Goal: Transaction & Acquisition: Obtain resource

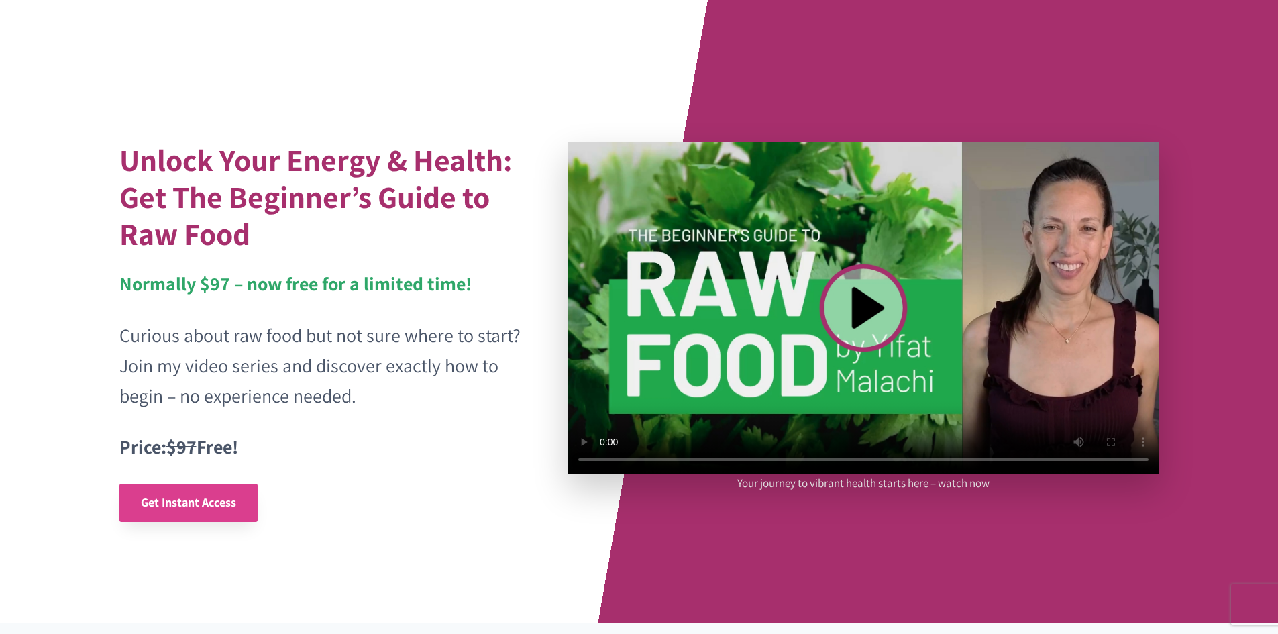
click at [168, 499] on span "Get Instant Access" at bounding box center [188, 501] width 95 height 15
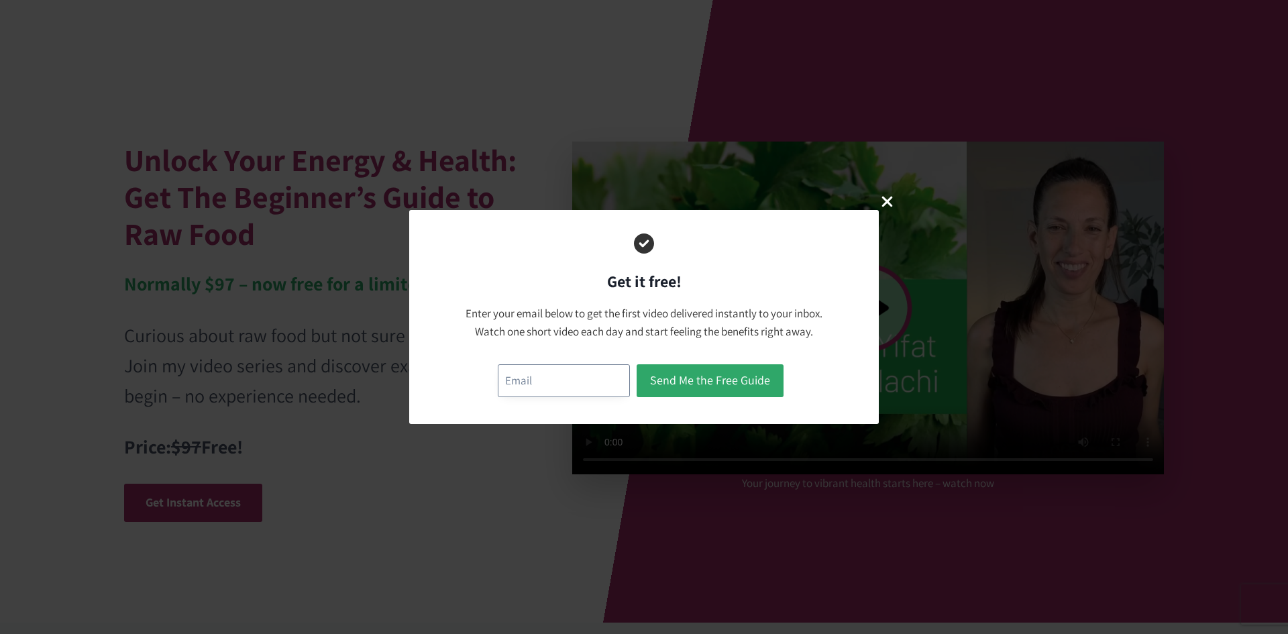
click at [532, 376] on input "email" at bounding box center [564, 380] width 132 height 33
type input "[EMAIL_ADDRESS][DOMAIN_NAME]"
click at [692, 376] on button "Send Me the Free Guide" at bounding box center [710, 380] width 147 height 33
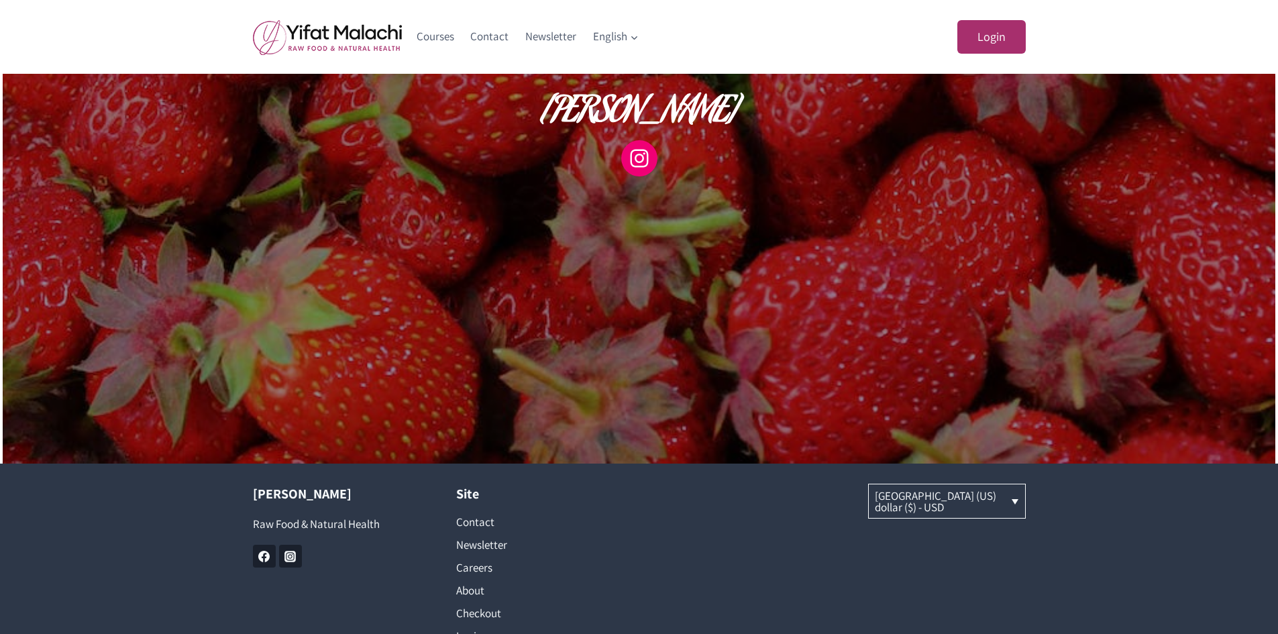
scroll to position [846, 0]
